Goal: Book appointment/travel/reservation

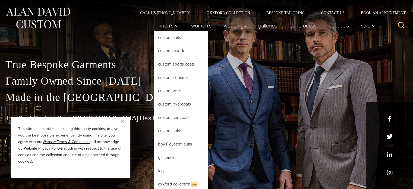
click at [169, 39] on link "Custom Suits" at bounding box center [181, 37] width 54 height 13
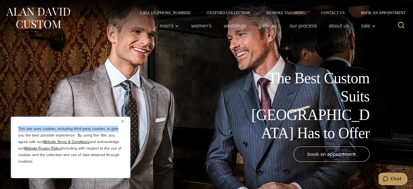
click at [121, 121] on div "This site uses cookies, including third party cookies, to give you the best pos…" at bounding box center [70, 146] width 119 height 61
click at [177, 114] on div "The Best Custom Suits NYC Has to Offer" at bounding box center [198, 105] width 386 height 73
click at [123, 121] on img "Close" at bounding box center [122, 121] width 2 height 2
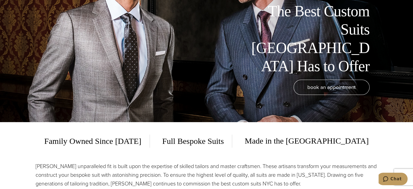
scroll to position [54, 0]
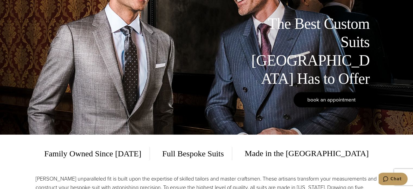
click at [335, 104] on link "book an appointment" at bounding box center [331, 99] width 76 height 15
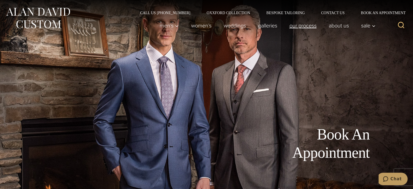
click at [308, 24] on link "Our Process" at bounding box center [302, 25] width 39 height 11
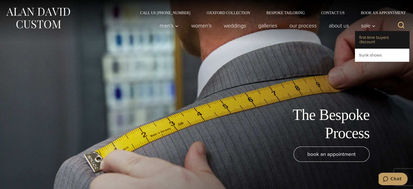
click at [367, 40] on link "First-Time Buyers Discount" at bounding box center [382, 39] width 54 height 17
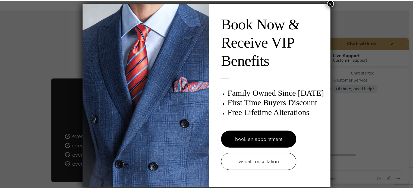
scroll to position [6, 0]
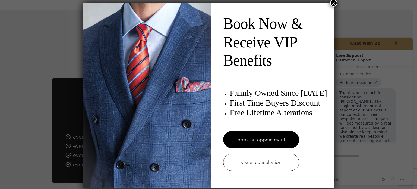
click at [332, 3] on button "×" at bounding box center [333, 2] width 7 height 7
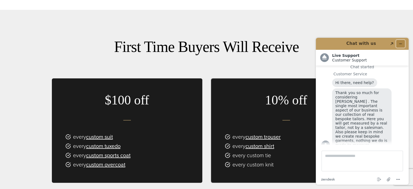
click at [400, 44] on icon "Minimize widget" at bounding box center [400, 44] width 2 height 0
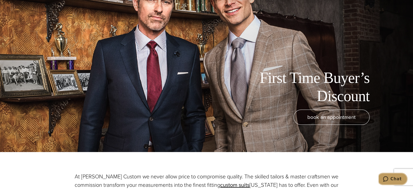
scroll to position [0, 0]
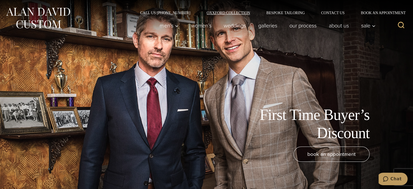
click at [236, 12] on link "Oxxford Collection" at bounding box center [228, 13] width 60 height 4
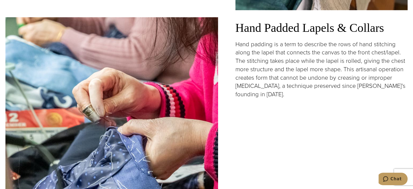
scroll to position [896, 0]
